Goal: Transaction & Acquisition: Book appointment/travel/reservation

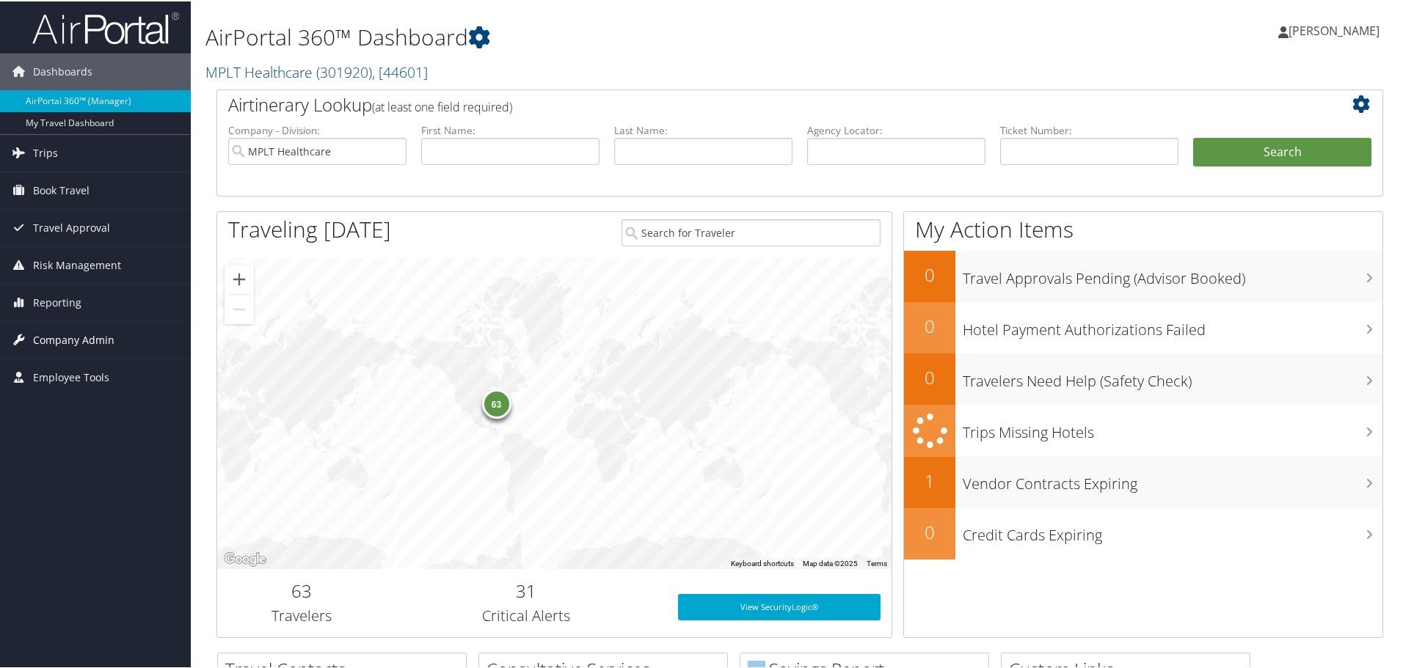
click at [87, 338] on span "Company Admin" at bounding box center [73, 339] width 81 height 37
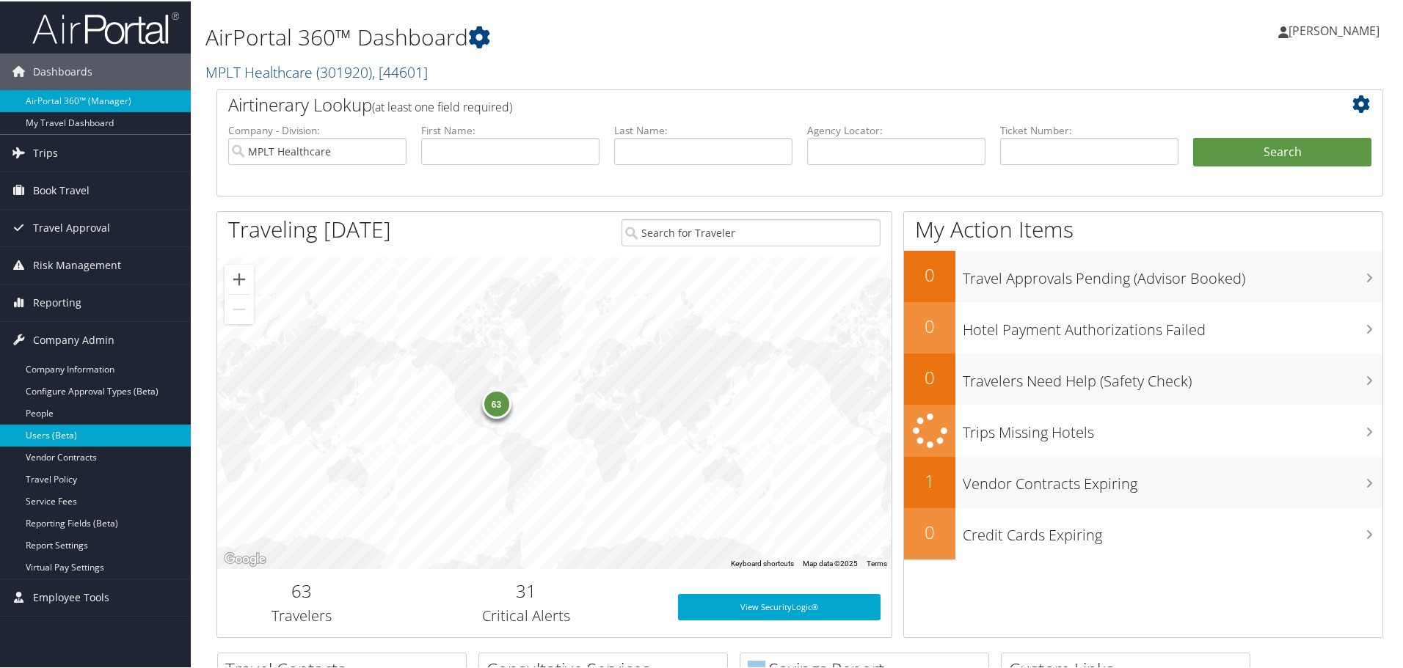
click at [87, 424] on link "Users (Beta)" at bounding box center [95, 434] width 191 height 22
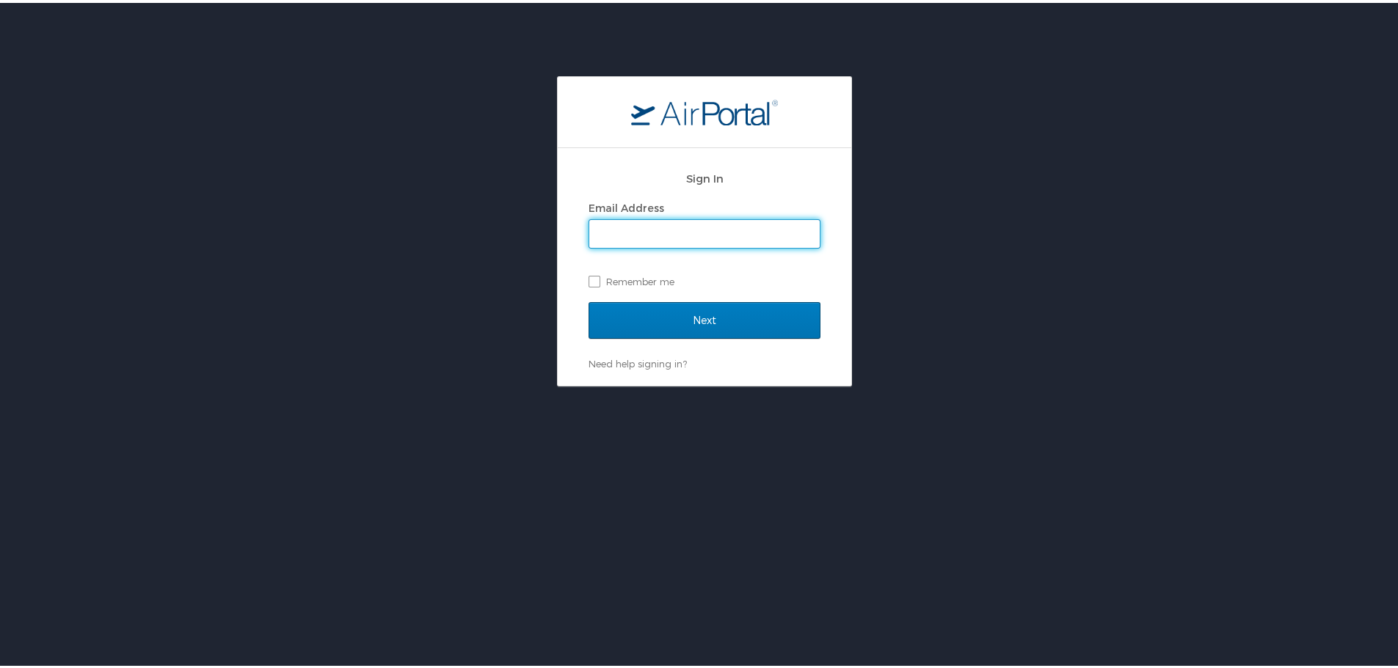
type input "[EMAIL_ADDRESS][DOMAIN_NAME]"
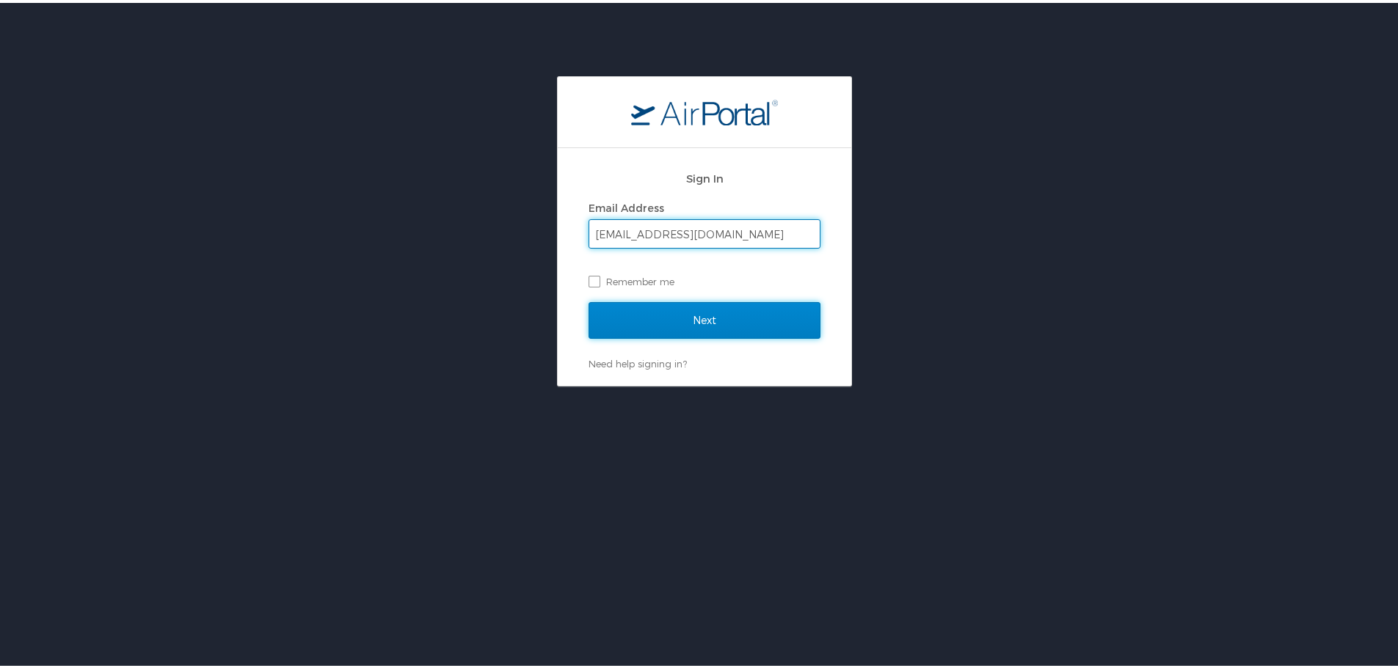
click at [660, 314] on input "Next" at bounding box center [704, 317] width 232 height 37
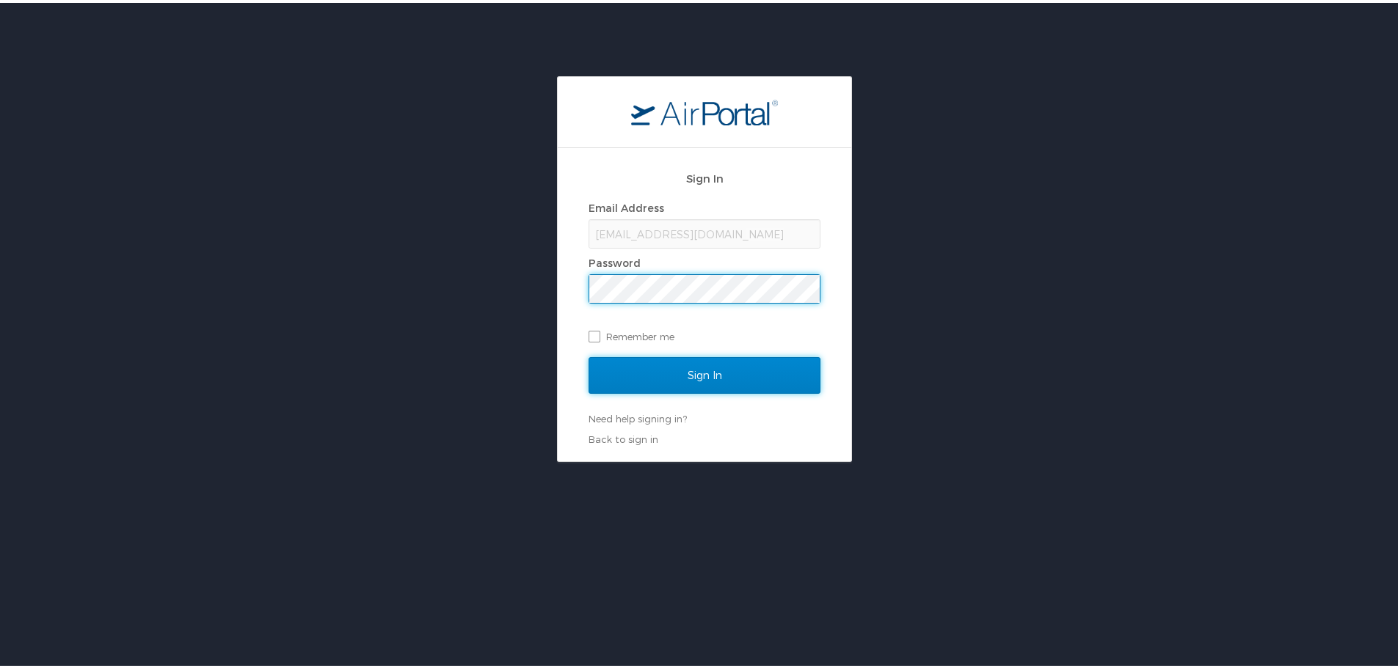
click at [722, 369] on input "Sign In" at bounding box center [704, 372] width 232 height 37
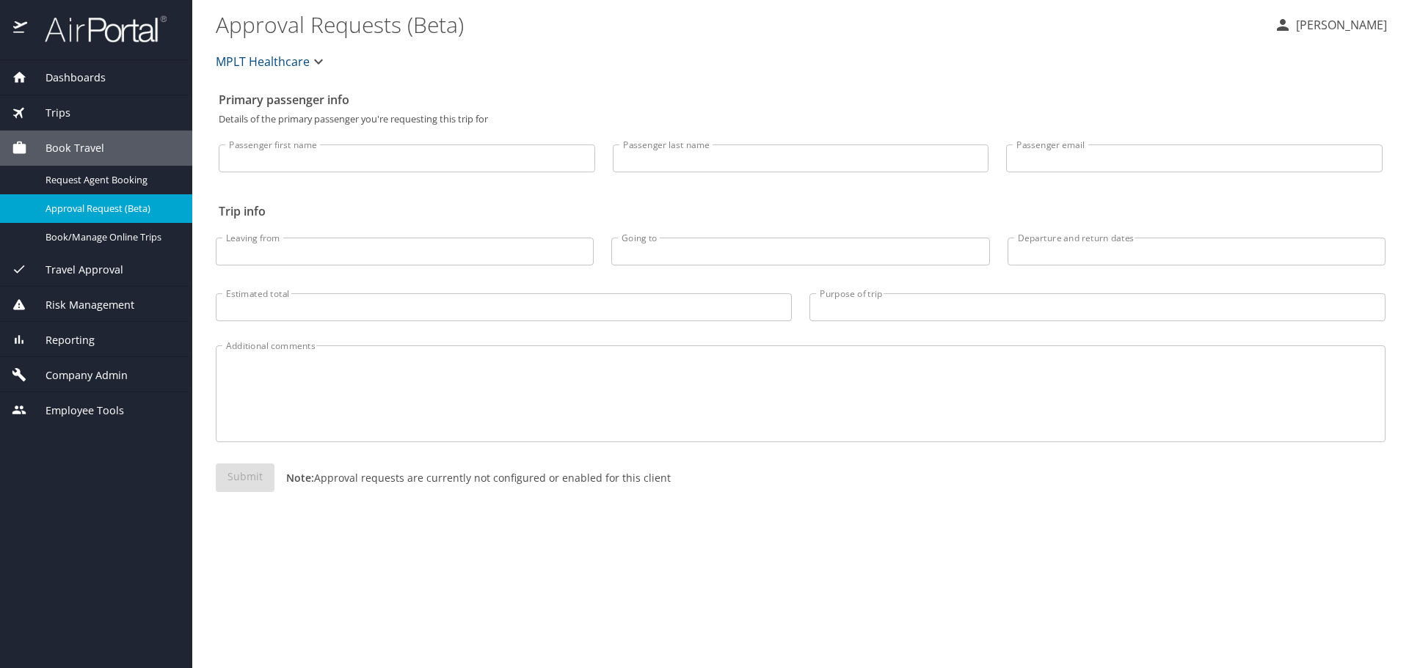
click at [99, 378] on span "Company Admin" at bounding box center [77, 376] width 101 height 16
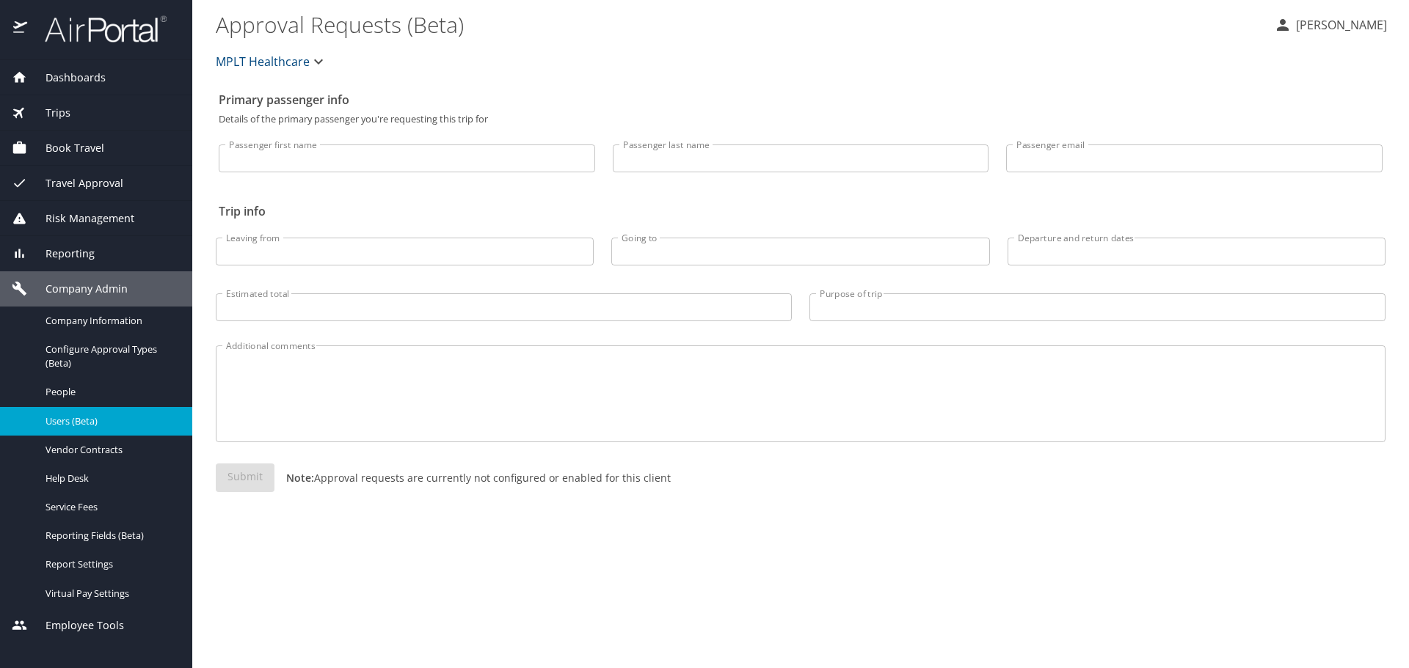
click at [114, 428] on span "Users (Beta)" at bounding box center [109, 422] width 129 height 14
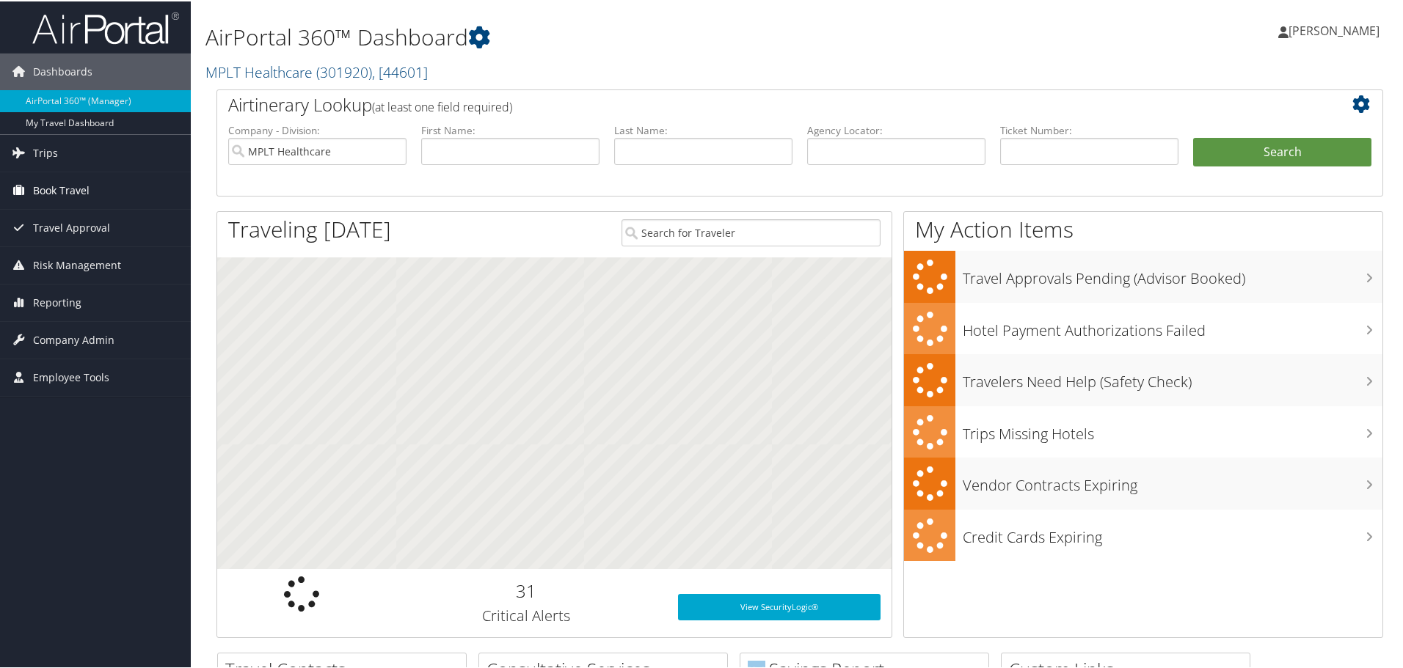
click at [78, 189] on span "Book Travel" at bounding box center [61, 189] width 56 height 37
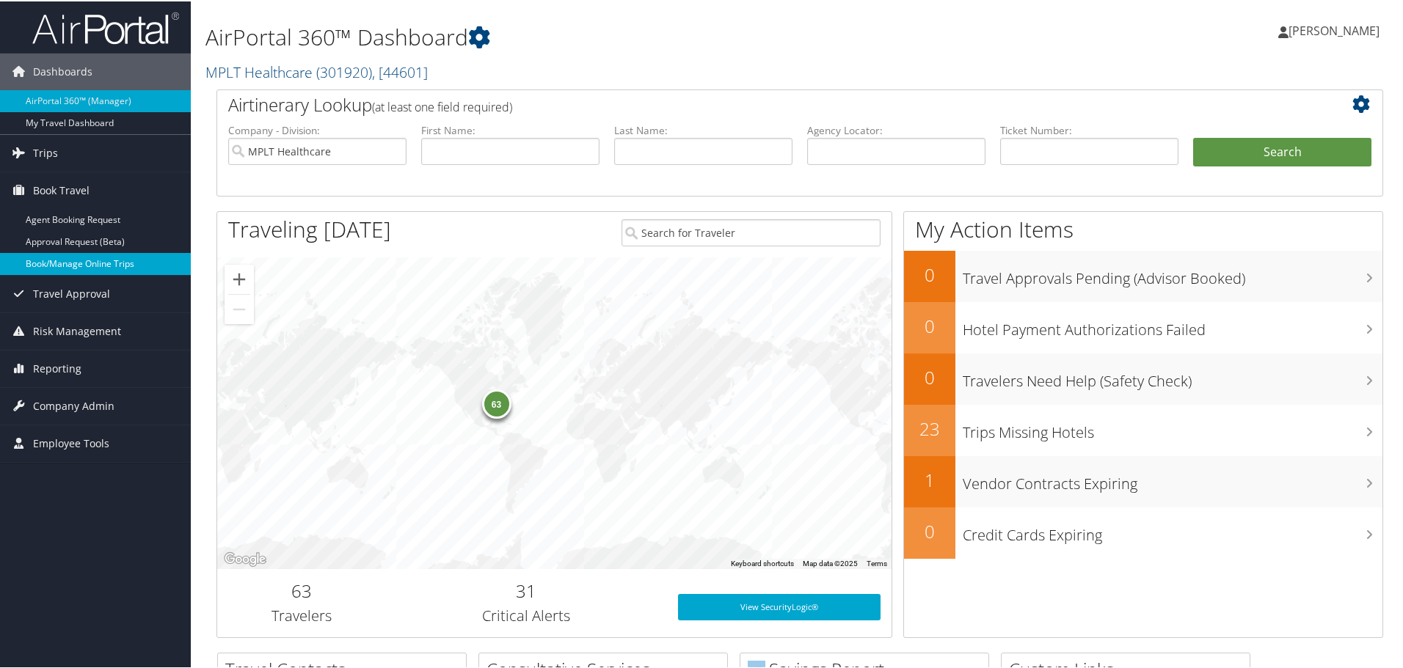
click at [117, 255] on link "Book/Manage Online Trips" at bounding box center [95, 263] width 191 height 22
